Goal: Information Seeking & Learning: Find specific fact

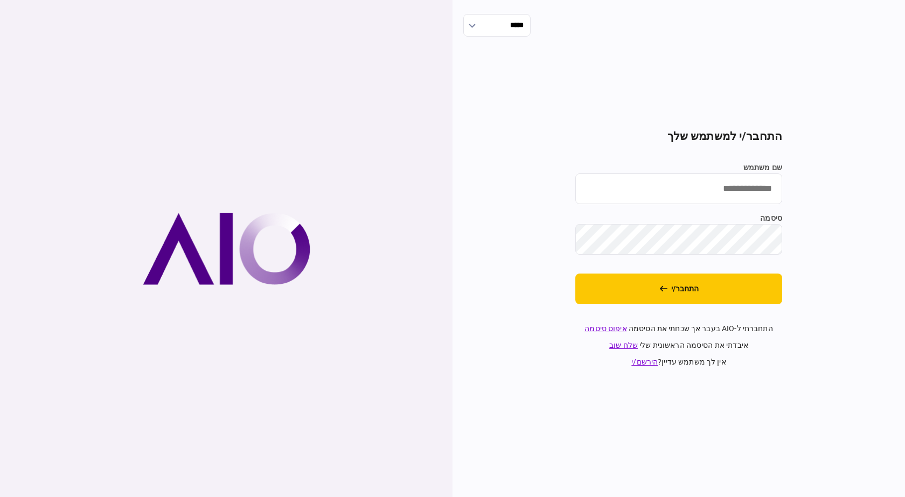
click at [730, 177] on input "שם משתמש" at bounding box center [678, 188] width 207 height 31
type input "*********"
click at [575, 274] on button "התחבר/י" at bounding box center [678, 289] width 207 height 31
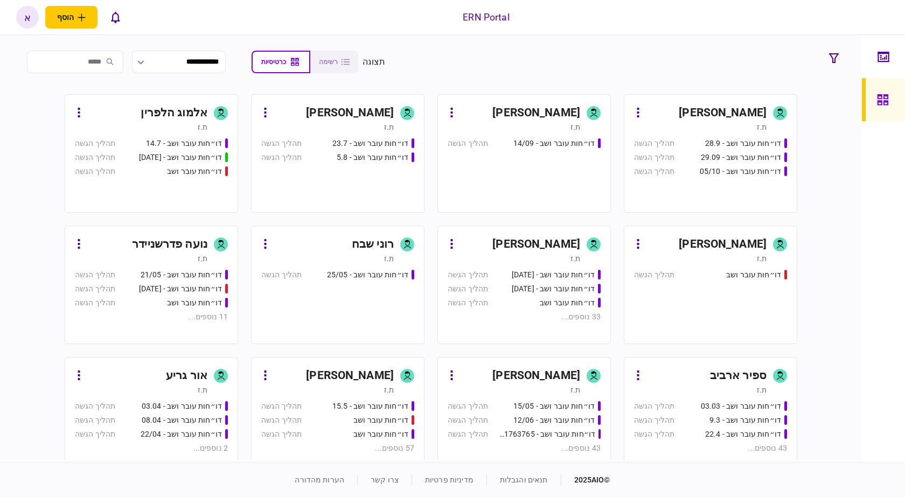
click at [85, 64] on input "search" at bounding box center [75, 62] width 96 height 23
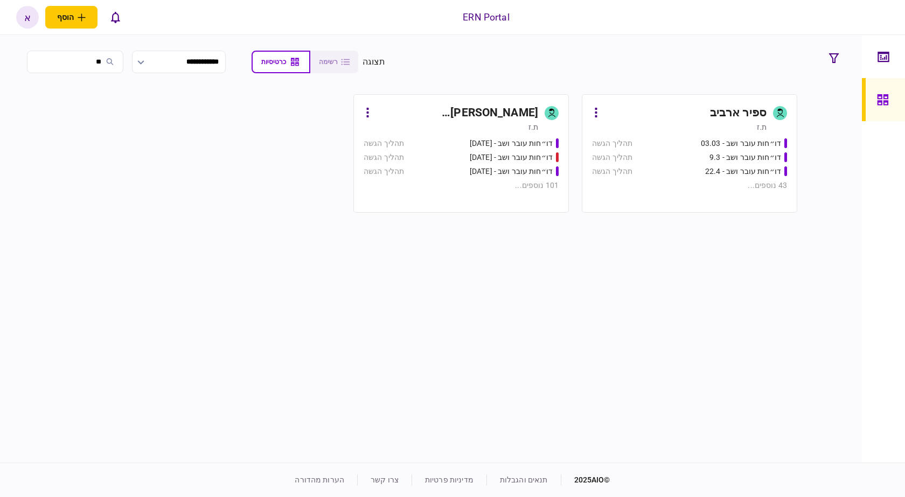
type input "**"
click at [504, 115] on div "[PERSON_NAME] [PERSON_NAME]" at bounding box center [457, 112] width 162 height 17
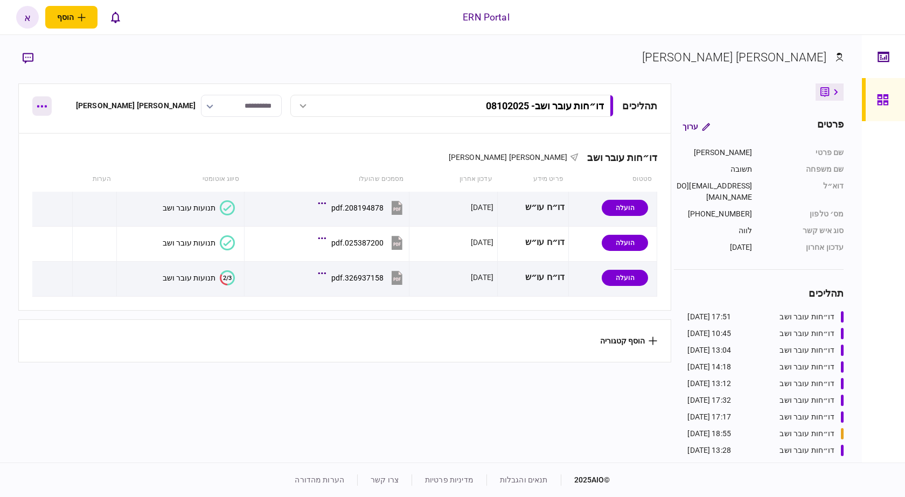
click at [46, 108] on button "button" at bounding box center [41, 105] width 19 height 19
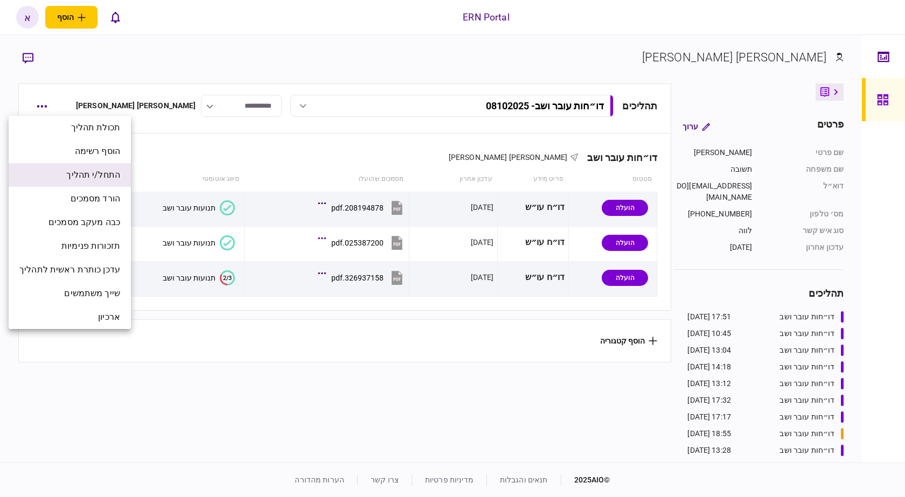
click at [115, 173] on span "התחל/י תהליך" at bounding box center [93, 175] width 54 height 13
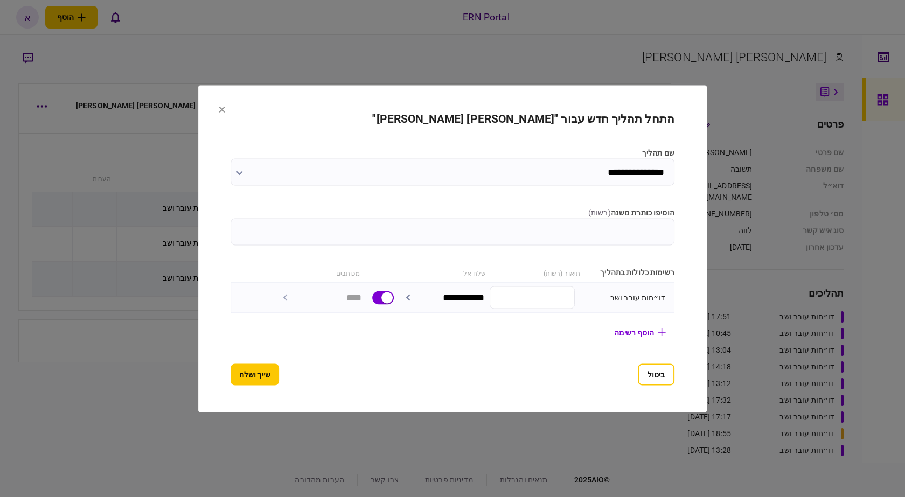
click at [618, 224] on input "הוסיפו כותרת משנה ( רשות )" at bounding box center [453, 231] width 444 height 27
type input "********"
click at [231, 368] on button "שייך ושלח" at bounding box center [255, 375] width 48 height 22
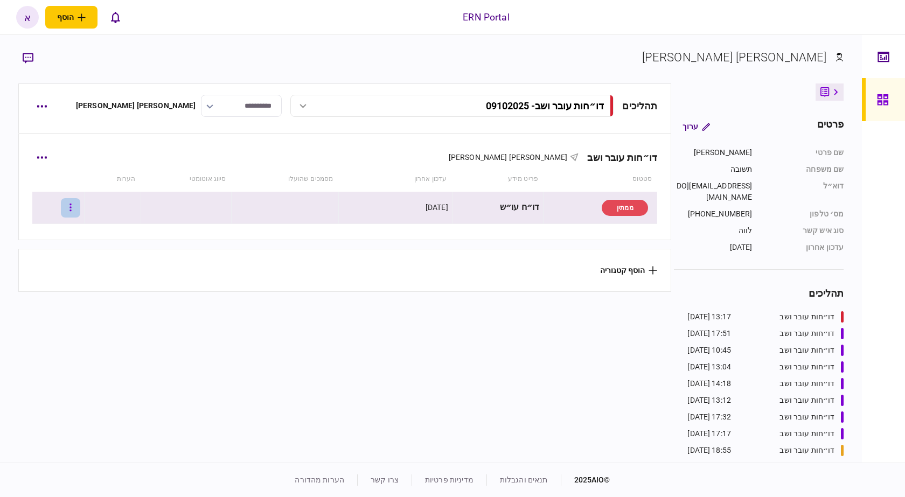
click at [80, 205] on button "button" at bounding box center [70, 207] width 19 height 19
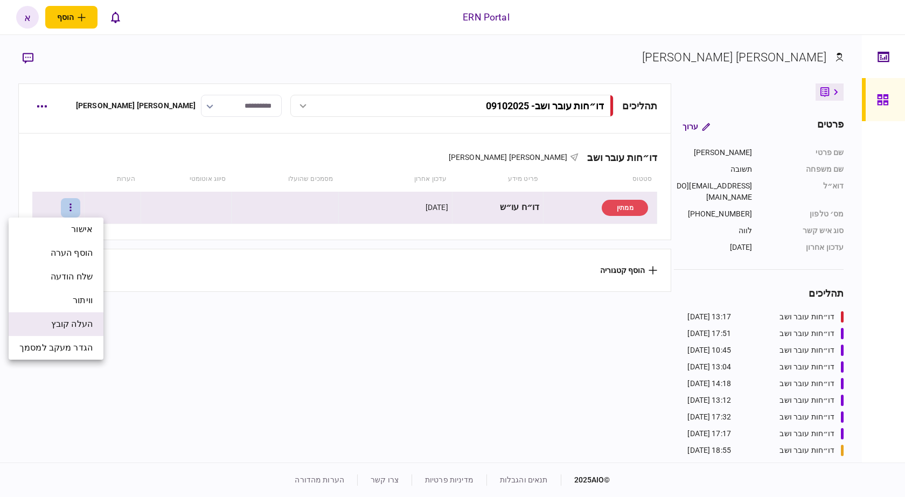
click at [73, 320] on span "העלה קובץ" at bounding box center [71, 324] width 41 height 13
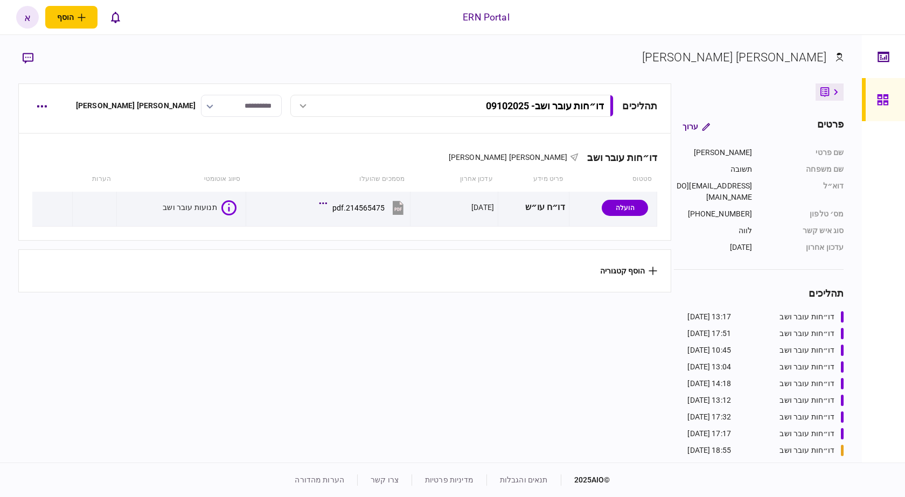
click at [228, 248] on div "דו״חות עובר ושב [PERSON_NAME] [PERSON_NAME] סטטוס פריט מידע עדכון אחרון מסמכים …" at bounding box center [344, 213] width 653 height 159
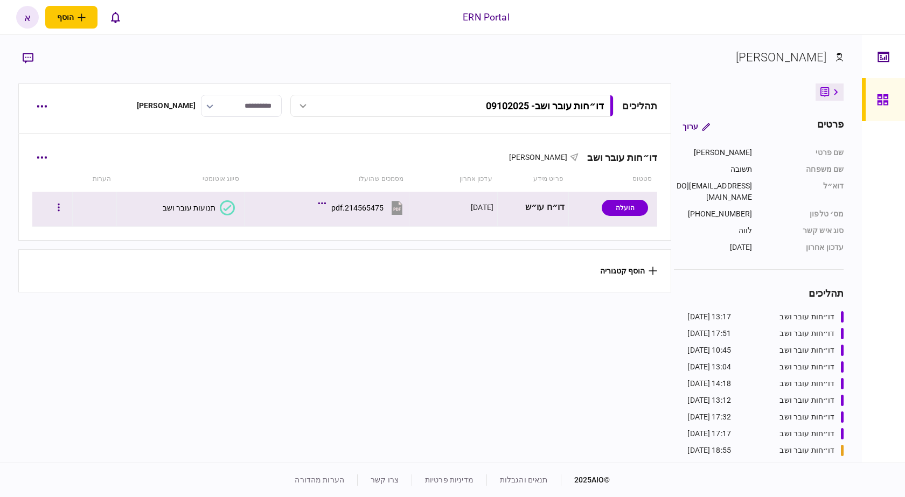
click at [178, 200] on button "תנועות עובר ושב" at bounding box center [199, 207] width 72 height 15
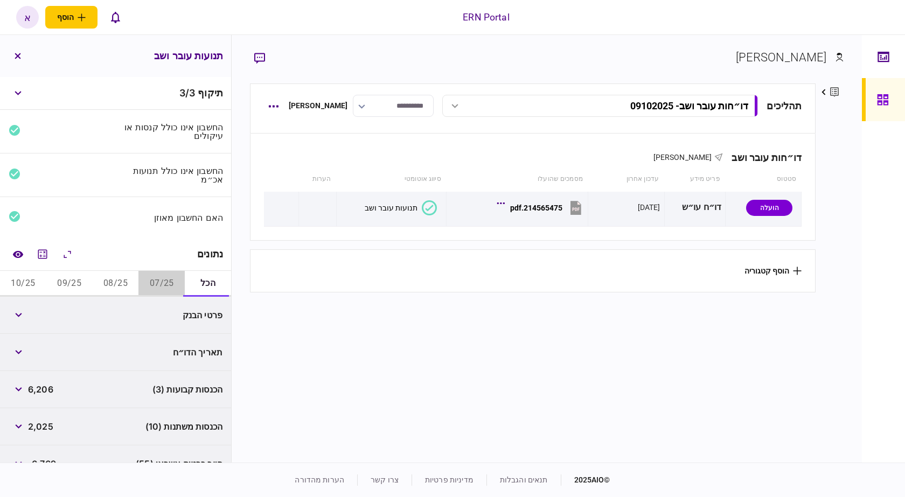
click at [169, 276] on button "07/25" at bounding box center [161, 284] width 46 height 26
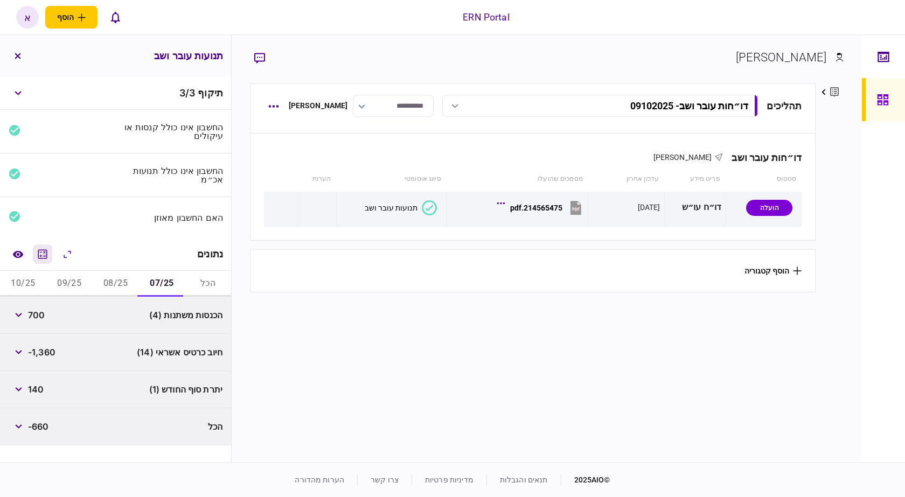
click at [39, 253] on icon "מחשבון" at bounding box center [42, 254] width 13 height 13
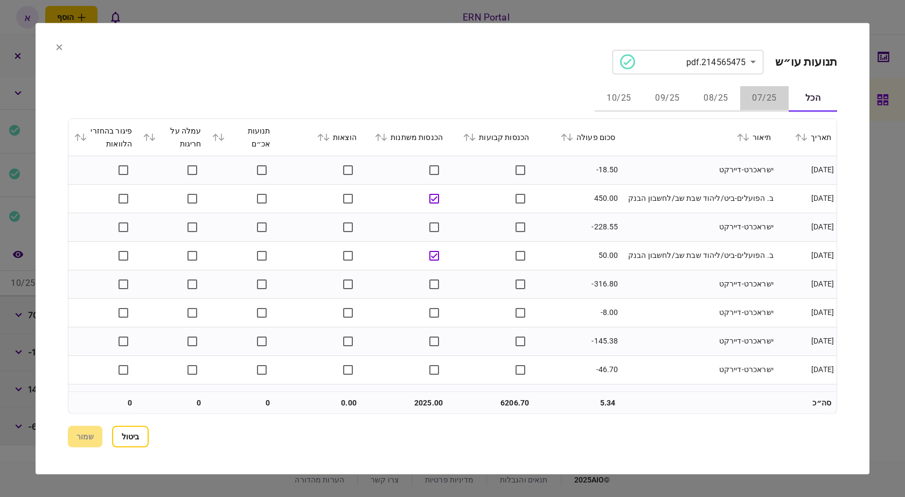
click at [755, 97] on button "07/25" at bounding box center [764, 99] width 48 height 26
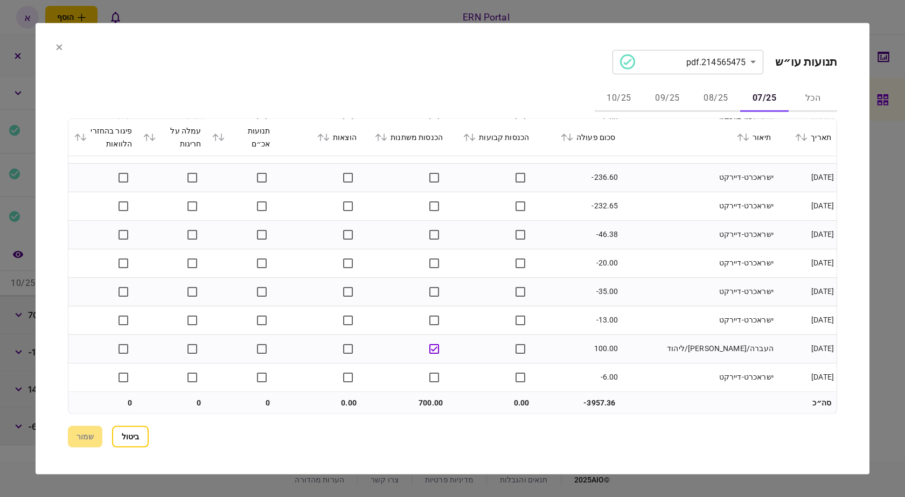
scroll to position [280, 0]
click at [715, 99] on button "08/25" at bounding box center [716, 99] width 48 height 26
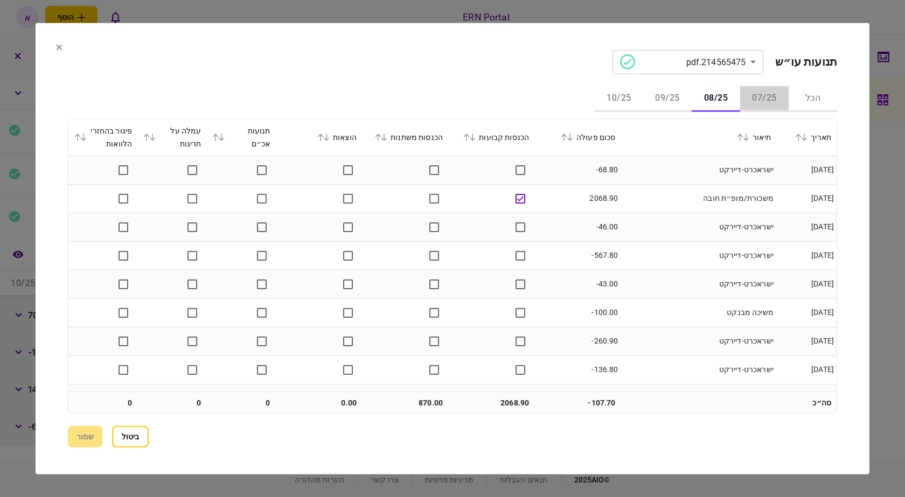
click at [758, 100] on button "07/25" at bounding box center [764, 99] width 48 height 26
click at [717, 100] on button "08/25" at bounding box center [716, 99] width 48 height 26
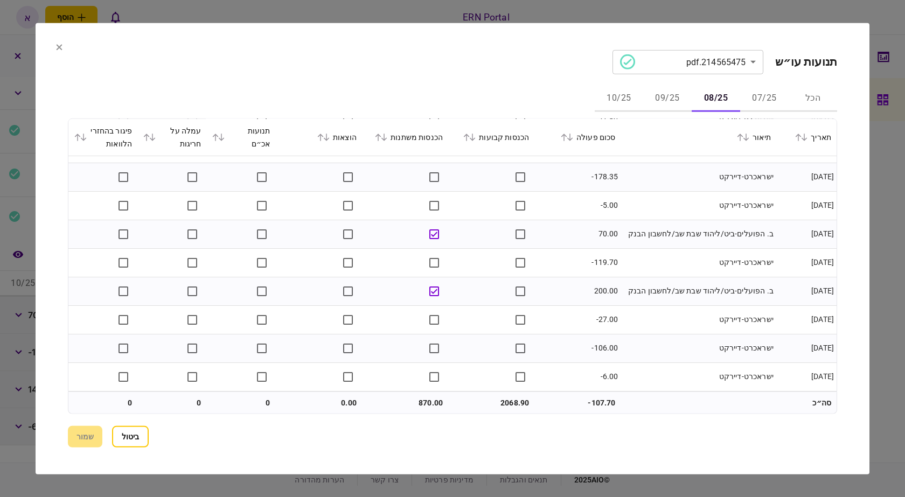
scroll to position [536, 0]
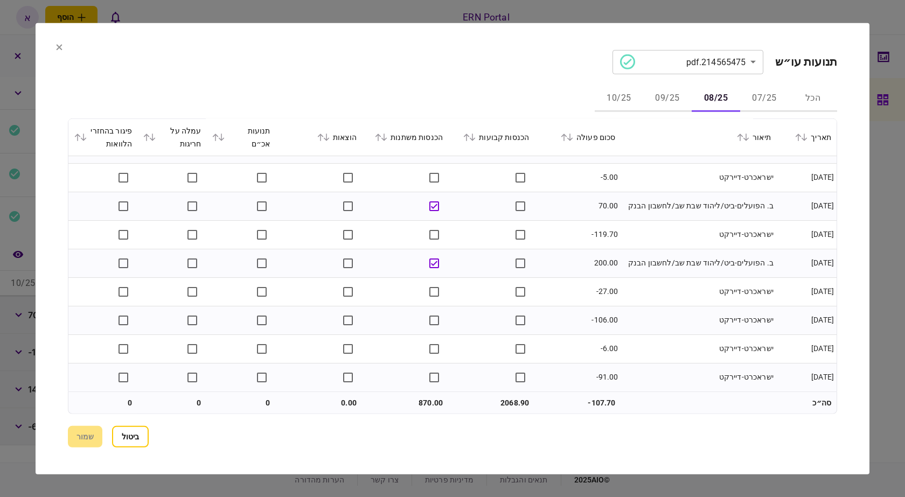
click at [666, 98] on button "09/25" at bounding box center [667, 99] width 48 height 26
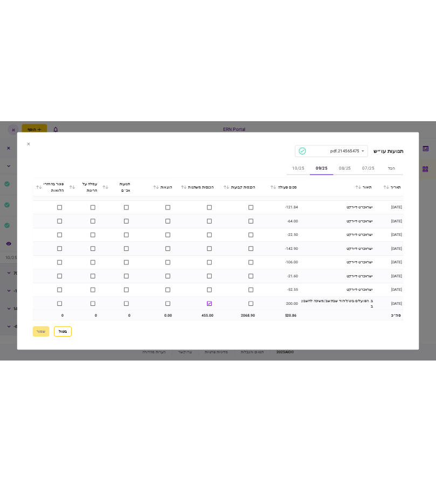
scroll to position [422, 0]
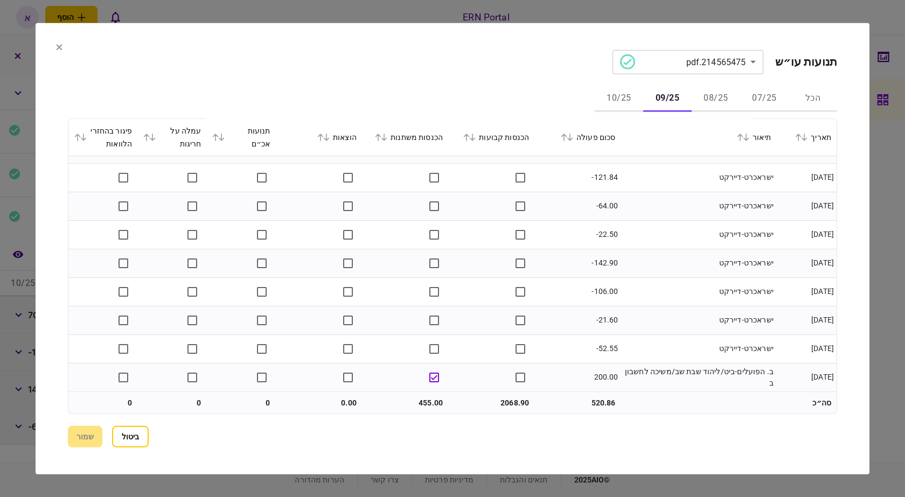
click at [626, 103] on button "10/25" at bounding box center [619, 99] width 48 height 26
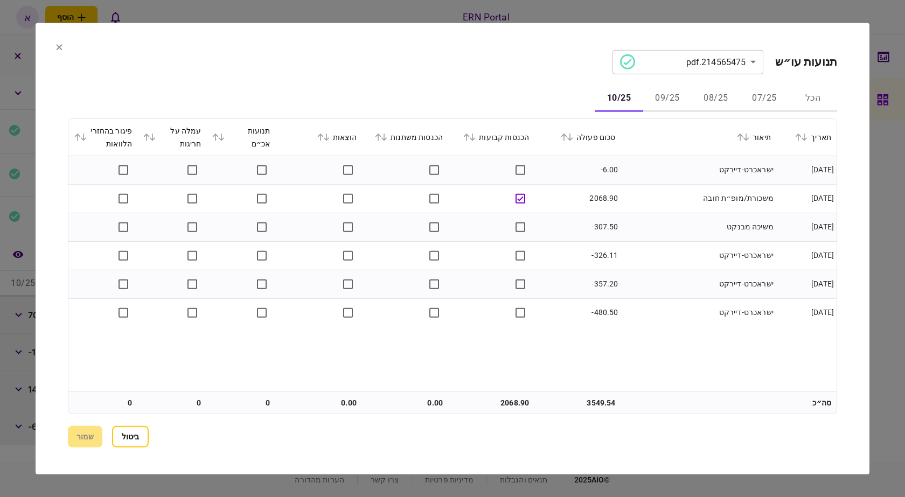
click at [132, 434] on button "ביטול" at bounding box center [130, 437] width 37 height 22
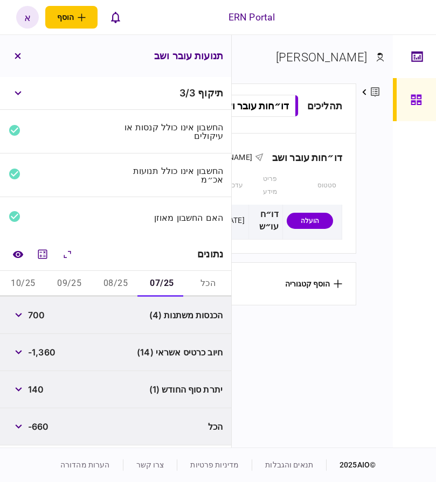
click at [48, 313] on div "הכנסות משתנות (4) 700" at bounding box center [115, 315] width 231 height 37
click at [37, 318] on span "700" at bounding box center [36, 315] width 17 height 13
copy span "700"
click at [115, 288] on button "08/25" at bounding box center [116, 284] width 46 height 26
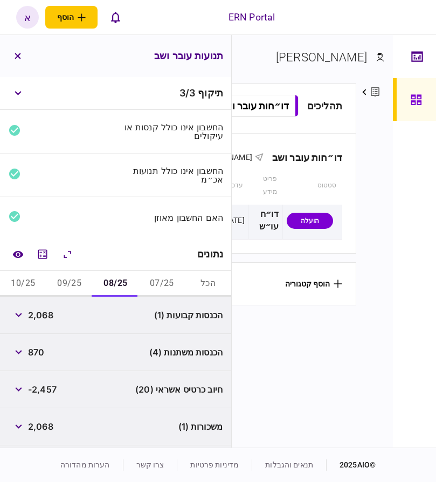
click at [40, 318] on span "2,068" at bounding box center [40, 315] width 25 height 13
copy span "2,068"
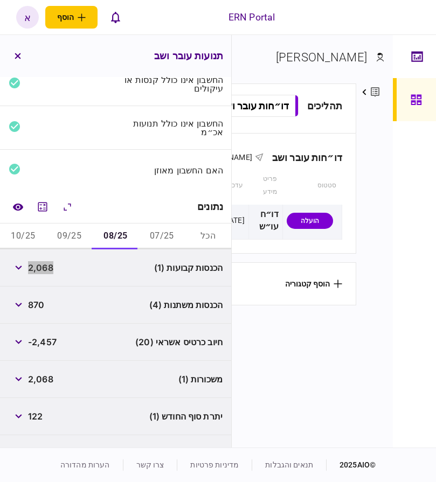
scroll to position [72, 0]
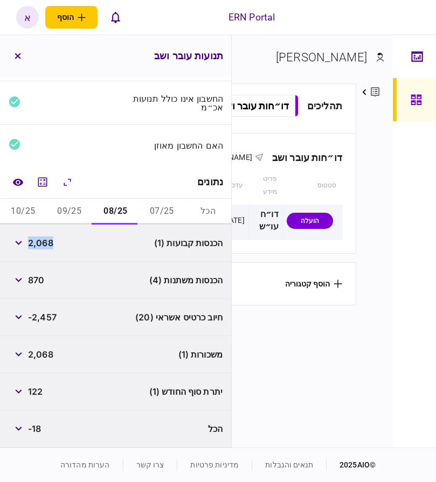
click at [72, 213] on button "09/25" at bounding box center [69, 212] width 46 height 26
click at [41, 248] on span "2,068" at bounding box center [40, 242] width 25 height 13
copy span "2,068"
click at [28, 217] on button "10/25" at bounding box center [23, 212] width 46 height 26
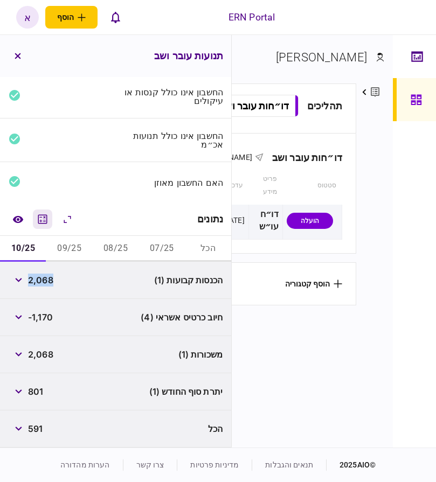
scroll to position [35, 0]
copy span "2,068"
click at [40, 218] on icon "מחשבון" at bounding box center [42, 219] width 13 height 13
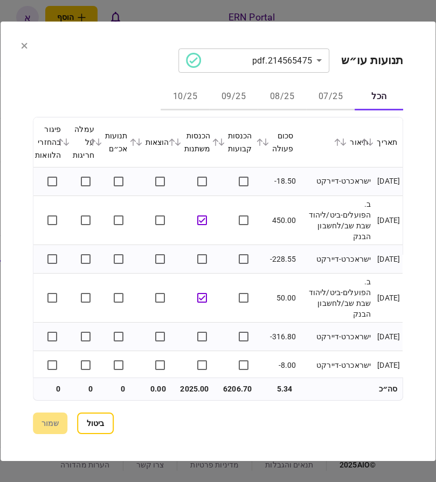
click at [380, 10] on div at bounding box center [218, 241] width 436 height 482
